Goal: Task Accomplishment & Management: Use online tool/utility

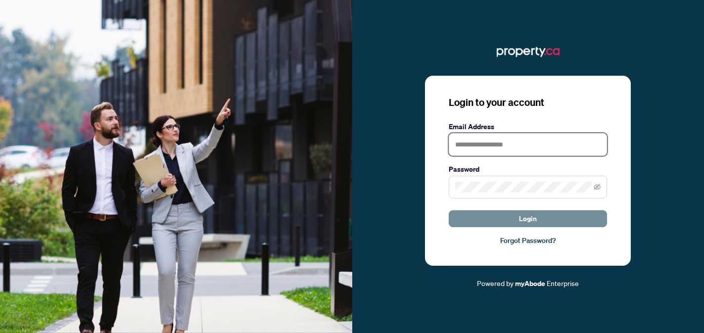
type input "**********"
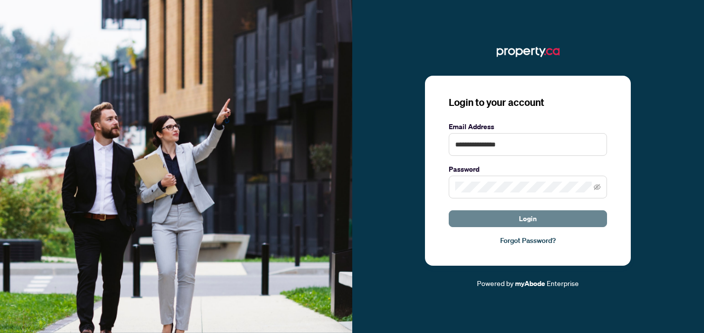
click at [536, 219] on span "Login" at bounding box center [528, 219] width 18 height 16
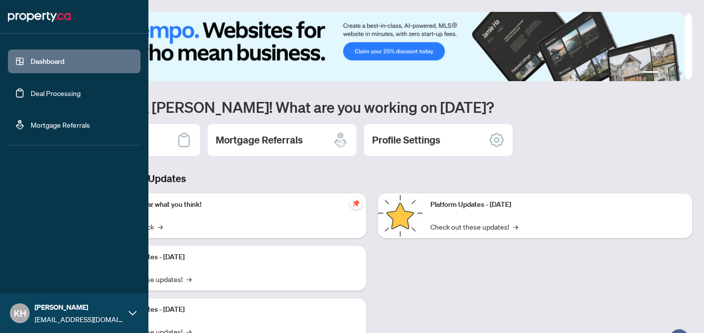
click at [43, 92] on link "Deal Processing" at bounding box center [56, 93] width 50 height 9
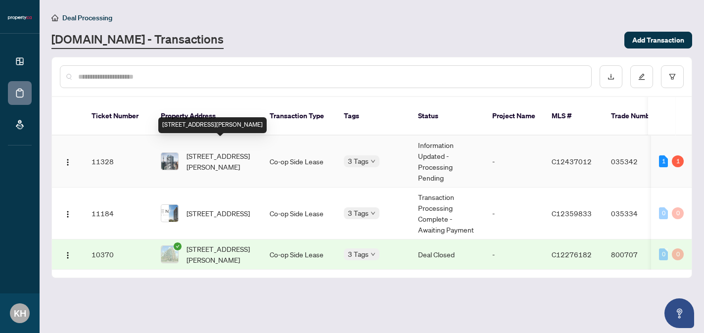
click at [240, 150] on span "[STREET_ADDRESS][PERSON_NAME]" at bounding box center [220, 161] width 67 height 22
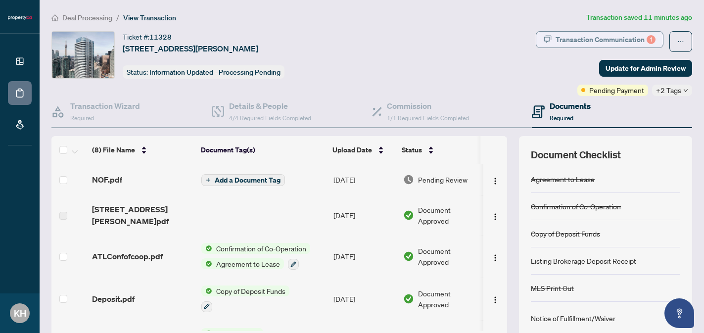
click at [561, 38] on div "Transaction Communication 1" at bounding box center [606, 40] width 100 height 16
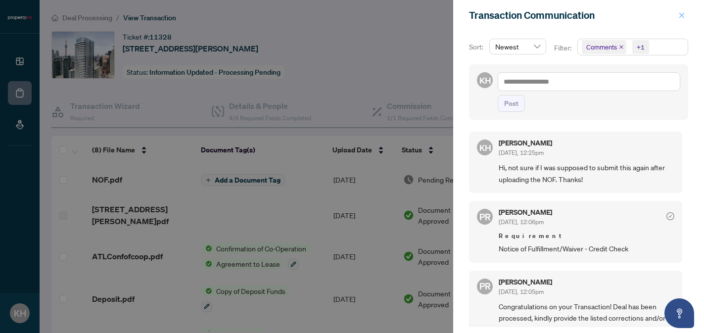
click at [683, 16] on icon "close" at bounding box center [681, 14] width 5 height 5
